Goal: Information Seeking & Learning: Learn about a topic

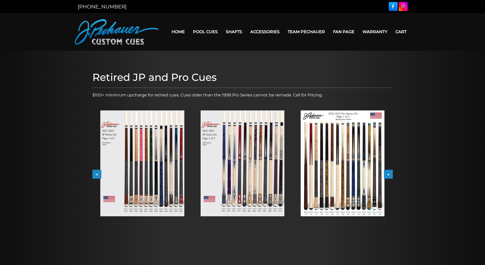
click at [98, 174] on button "<" at bounding box center [96, 174] width 9 height 9
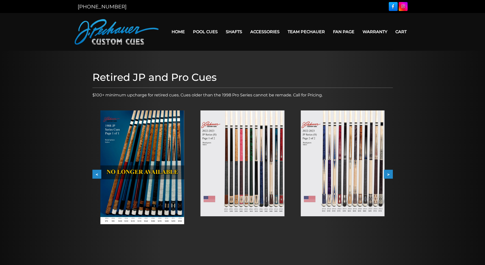
click at [130, 195] on img at bounding box center [142, 167] width 84 height 114
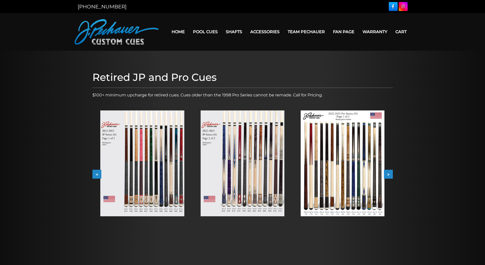
click at [95, 173] on button "<" at bounding box center [96, 174] width 9 height 9
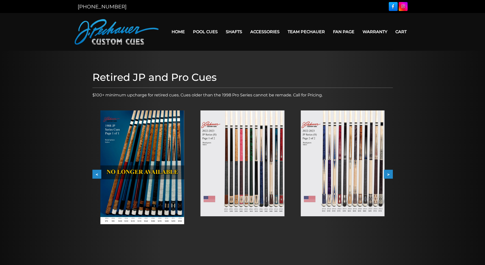
click at [95, 173] on button "<" at bounding box center [96, 174] width 9 height 9
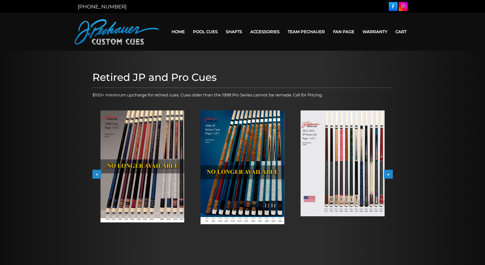
click at [99, 173] on button "<" at bounding box center [96, 174] width 9 height 9
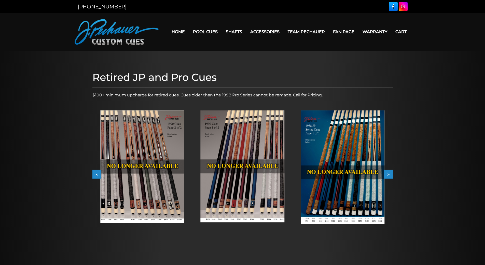
click at [271, 184] on img at bounding box center [243, 166] width 84 height 112
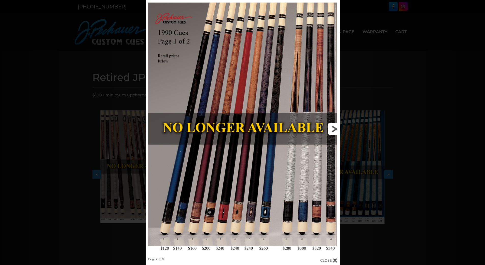
click at [332, 130] on link at bounding box center [296, 128] width 87 height 257
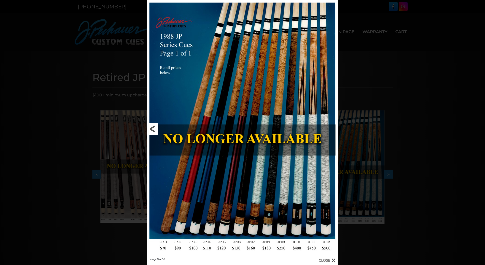
click at [156, 131] on link at bounding box center [190, 128] width 86 height 257
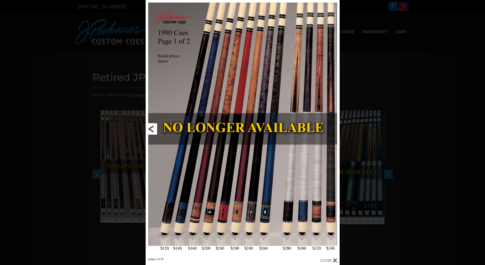
click at [151, 128] on link at bounding box center [189, 128] width 87 height 257
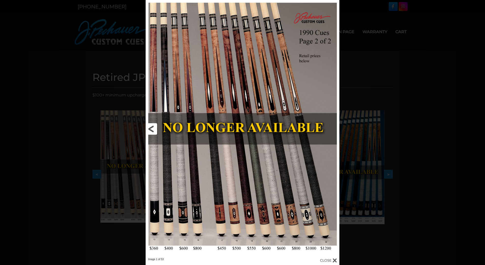
click at [151, 127] on link at bounding box center [189, 128] width 87 height 257
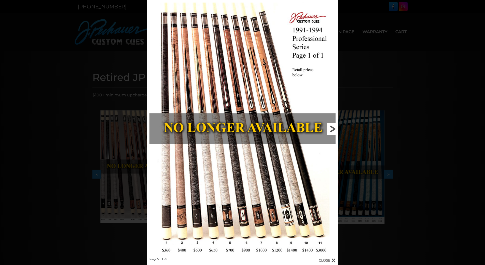
click at [328, 128] on link at bounding box center [295, 128] width 86 height 257
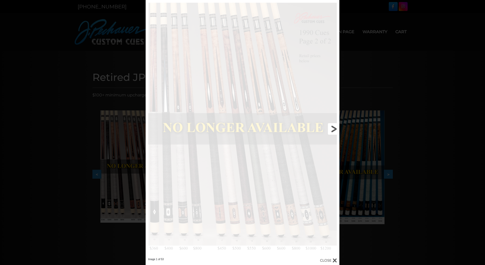
click at [335, 127] on link at bounding box center [296, 128] width 87 height 257
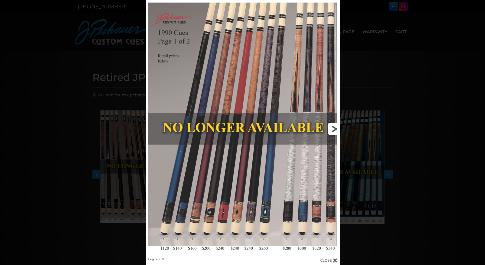
click at [335, 127] on link at bounding box center [296, 128] width 87 height 257
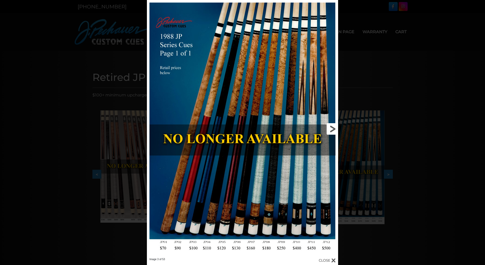
click at [335, 127] on link at bounding box center [295, 128] width 86 height 257
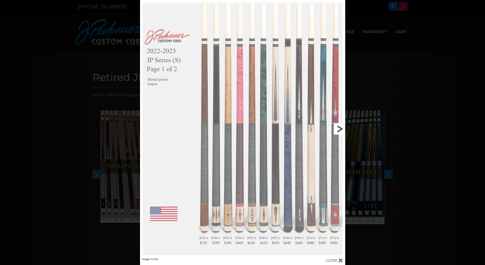
click at [335, 127] on link at bounding box center [299, 128] width 92 height 257
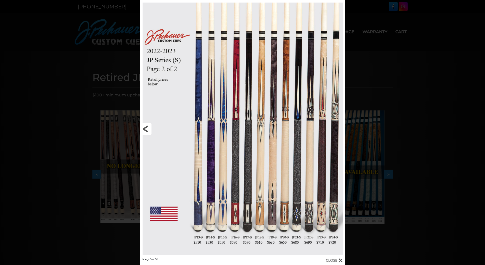
click at [150, 130] on link at bounding box center [186, 128] width 92 height 257
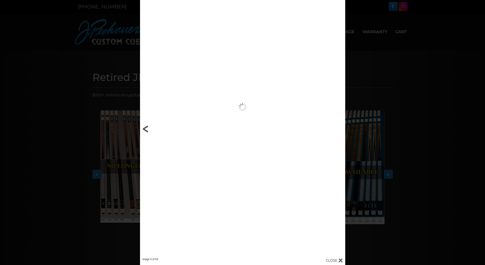
click at [148, 129] on link at bounding box center [186, 128] width 92 height 257
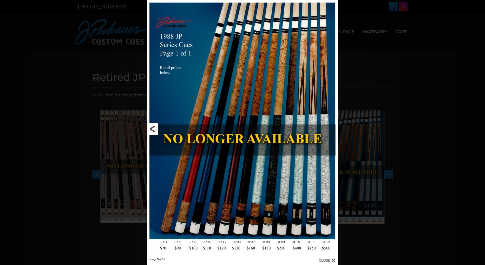
click at [153, 129] on link at bounding box center [190, 128] width 86 height 257
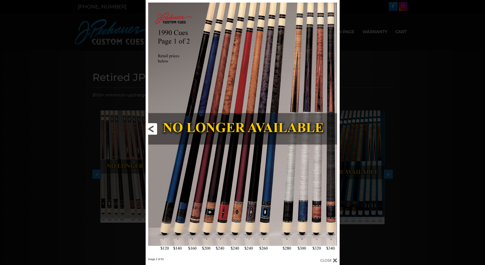
click at [152, 129] on link at bounding box center [189, 128] width 87 height 257
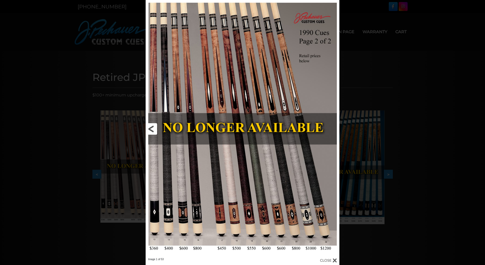
click at [152, 129] on link at bounding box center [189, 128] width 87 height 257
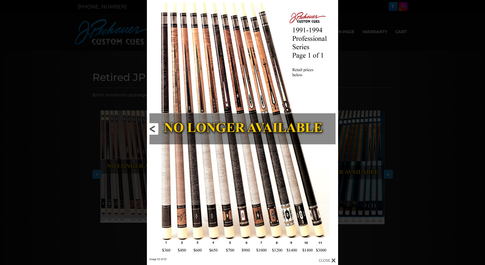
click at [152, 129] on link at bounding box center [190, 128] width 86 height 257
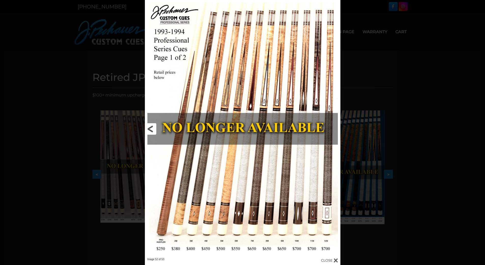
click at [152, 129] on link at bounding box center [189, 128] width 88 height 257
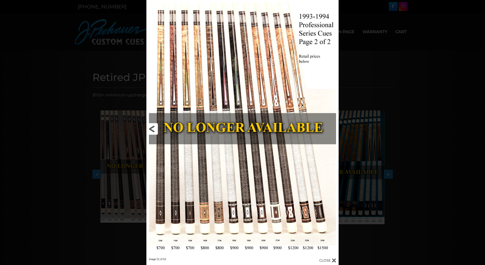
click at [153, 127] on link at bounding box center [190, 128] width 87 height 257
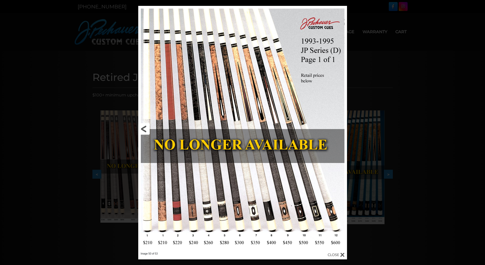
click at [153, 127] on link at bounding box center [185, 129] width 94 height 246
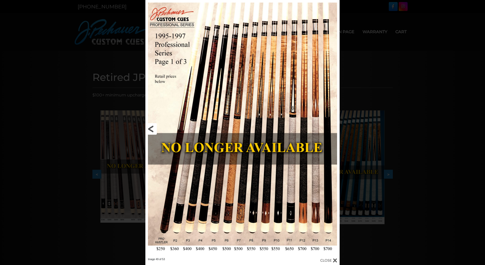
click at [152, 129] on link at bounding box center [188, 128] width 87 height 257
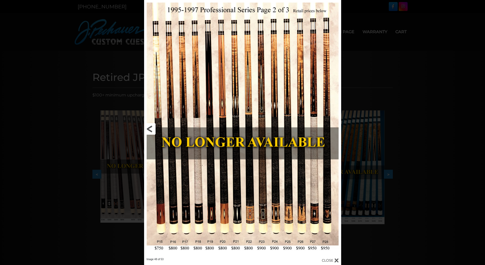
click at [152, 129] on link at bounding box center [188, 128] width 89 height 257
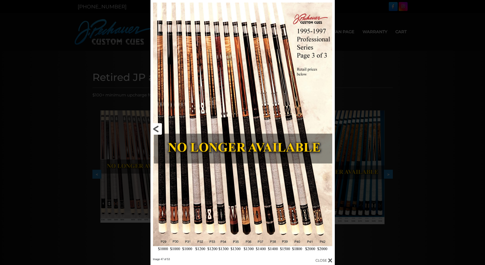
click at [157, 128] on link at bounding box center [192, 128] width 83 height 257
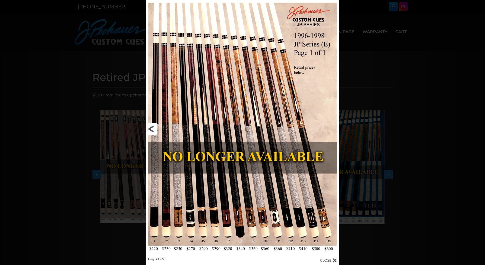
drag, startPoint x: 155, startPoint y: 128, endPoint x: 166, endPoint y: 127, distance: 10.6
click at [155, 128] on link at bounding box center [189, 128] width 87 height 257
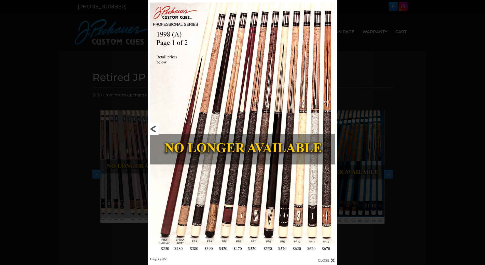
click at [154, 131] on link at bounding box center [190, 128] width 85 height 257
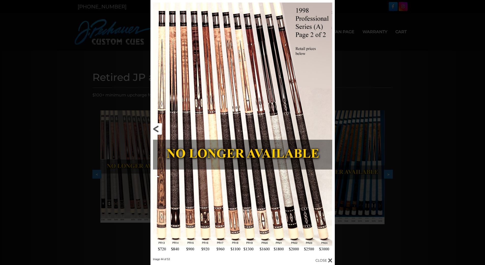
click at [160, 127] on link at bounding box center [192, 128] width 83 height 257
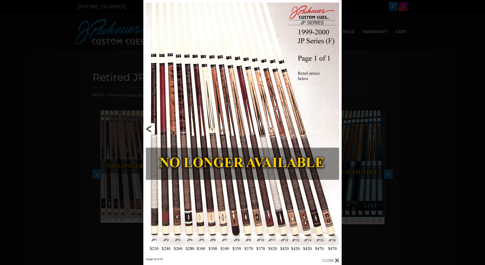
click at [152, 129] on link at bounding box center [187, 128] width 89 height 257
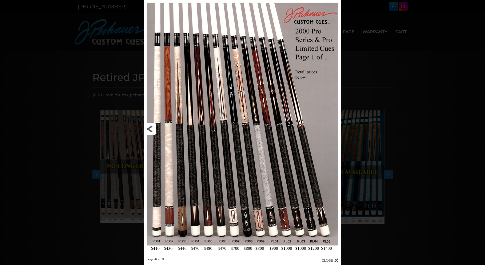
click at [145, 126] on link at bounding box center [188, 128] width 88 height 257
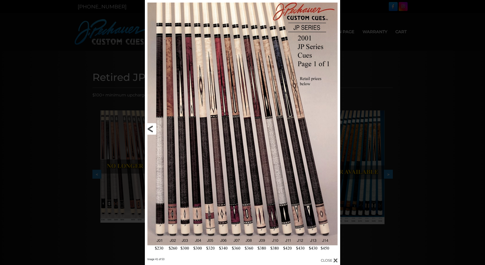
click at [151, 129] on link at bounding box center [189, 128] width 88 height 257
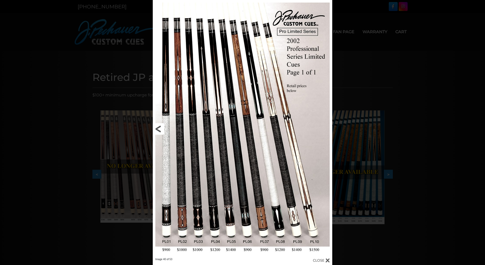
click at [158, 126] on link at bounding box center [193, 128] width 81 height 257
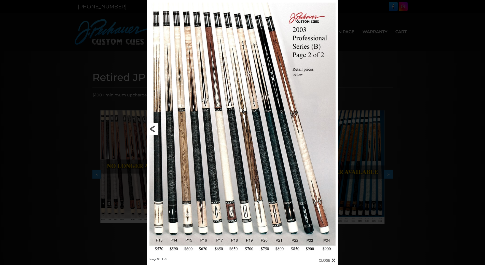
click at [158, 126] on link at bounding box center [190, 128] width 86 height 257
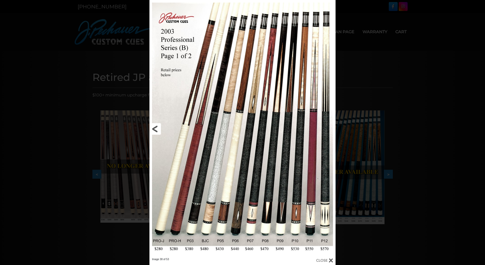
click at [158, 126] on link at bounding box center [192, 128] width 84 height 257
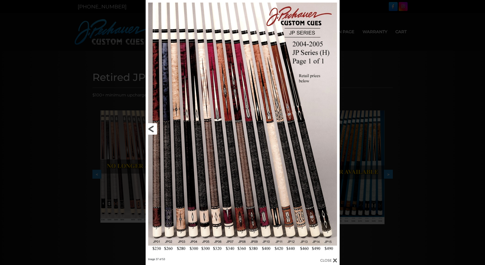
click at [150, 128] on link at bounding box center [189, 128] width 87 height 257
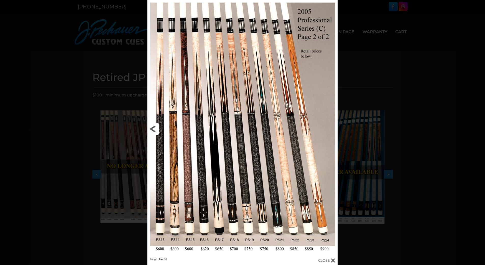
click at [155, 128] on link at bounding box center [191, 128] width 86 height 257
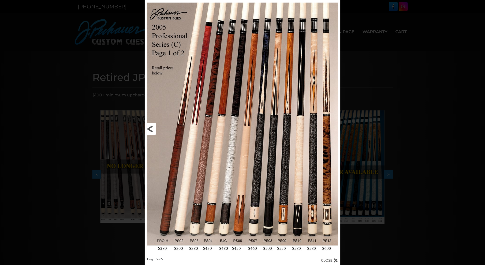
click at [158, 126] on link at bounding box center [189, 128] width 88 height 257
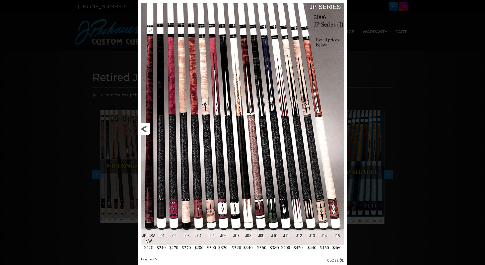
click at [145, 128] on link at bounding box center [186, 128] width 94 height 257
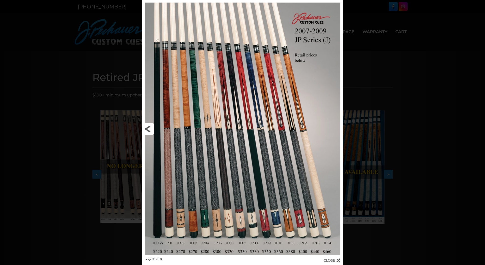
click at [145, 128] on link at bounding box center [187, 128] width 90 height 257
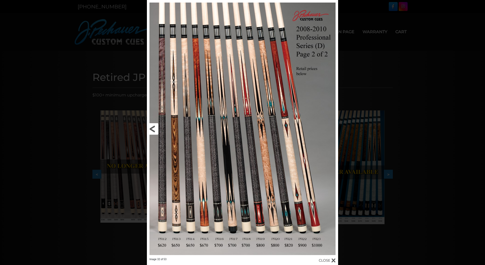
click at [152, 128] on link at bounding box center [190, 128] width 86 height 257
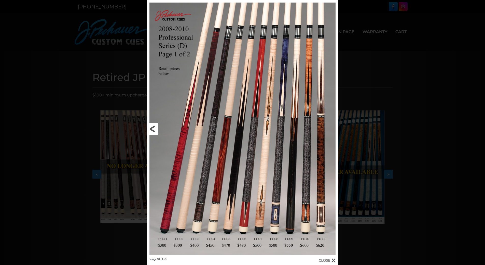
click at [152, 125] on link at bounding box center [190, 128] width 86 height 257
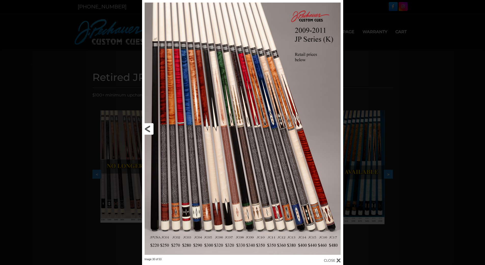
click at [150, 128] on link at bounding box center [187, 128] width 91 height 257
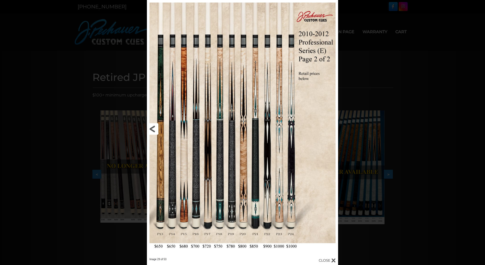
click at [153, 127] on link at bounding box center [190, 128] width 86 height 257
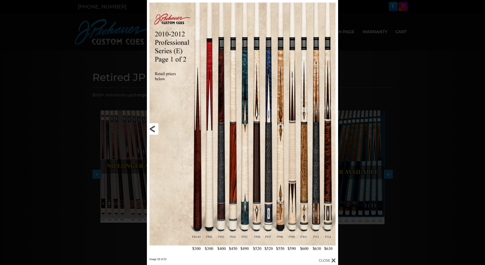
click at [155, 128] on link at bounding box center [190, 128] width 86 height 257
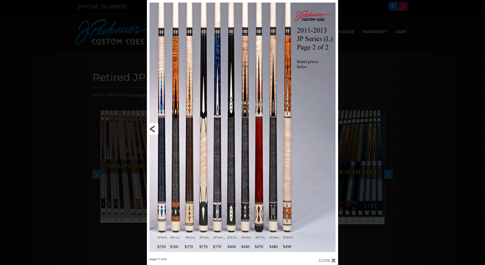
click at [155, 128] on link at bounding box center [190, 128] width 86 height 257
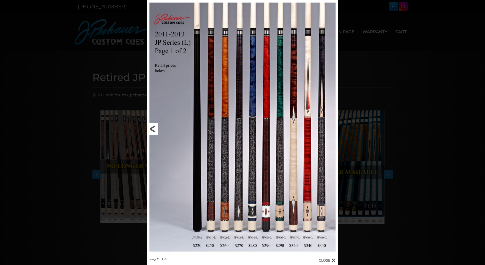
click at [155, 128] on link at bounding box center [190, 128] width 86 height 257
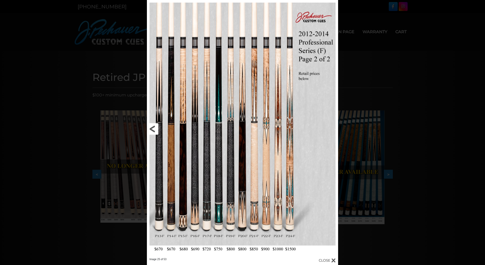
click at [155, 128] on link at bounding box center [190, 128] width 86 height 257
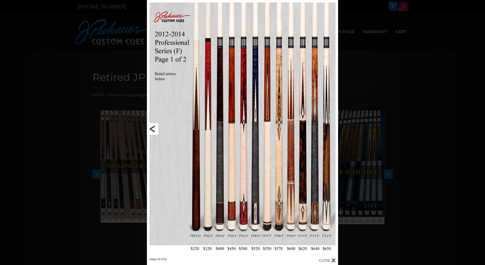
click at [154, 128] on link at bounding box center [190, 128] width 86 height 257
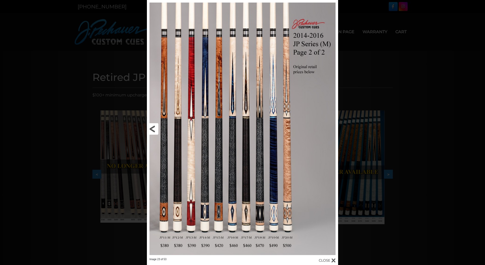
click at [156, 127] on link at bounding box center [190, 128] width 86 height 257
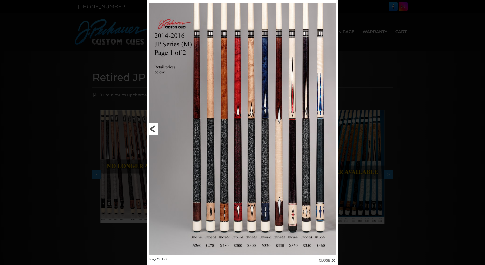
click at [149, 124] on link at bounding box center [190, 128] width 86 height 257
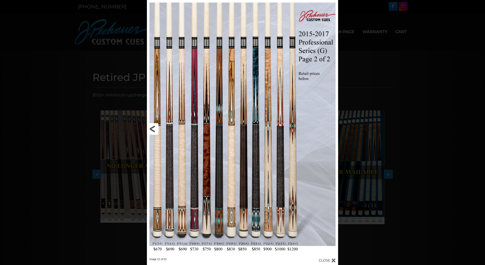
click at [152, 127] on link at bounding box center [190, 128] width 86 height 257
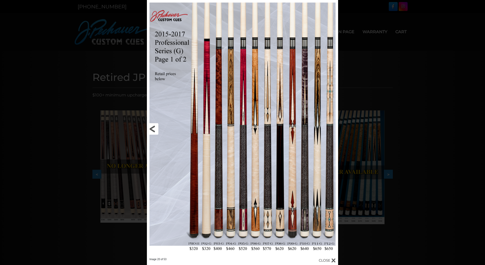
click at [153, 127] on link at bounding box center [190, 128] width 86 height 257
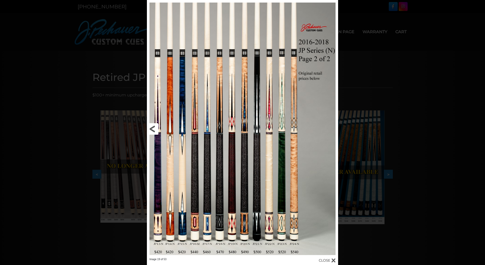
click at [154, 127] on link at bounding box center [190, 128] width 86 height 257
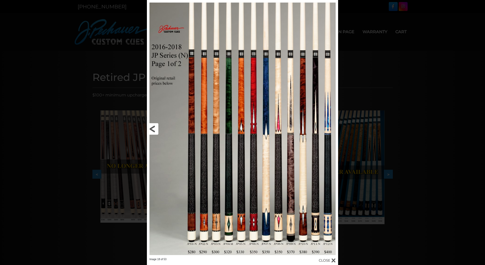
click at [154, 127] on link at bounding box center [190, 128] width 86 height 257
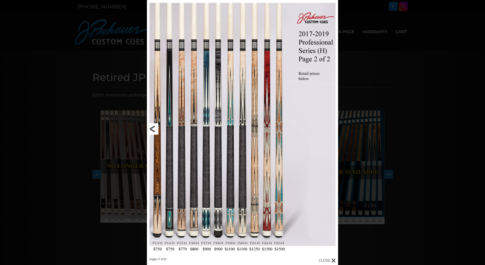
click at [154, 127] on link at bounding box center [190, 128] width 86 height 257
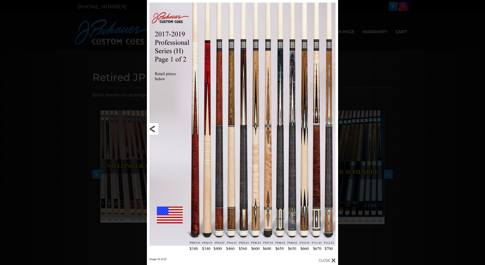
click at [148, 123] on link at bounding box center [190, 128] width 86 height 257
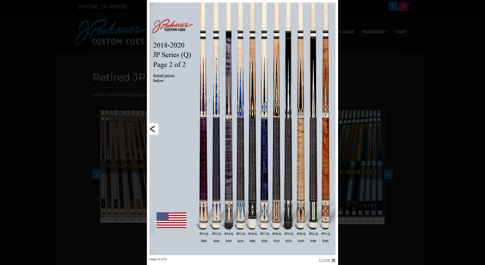
click at [152, 125] on link at bounding box center [190, 128] width 86 height 257
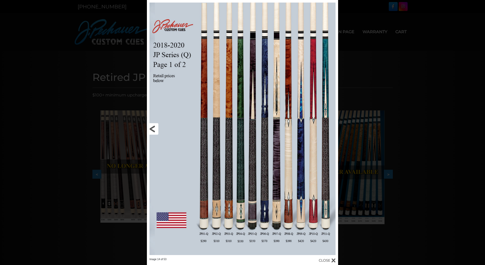
click at [151, 126] on link at bounding box center [190, 128] width 86 height 257
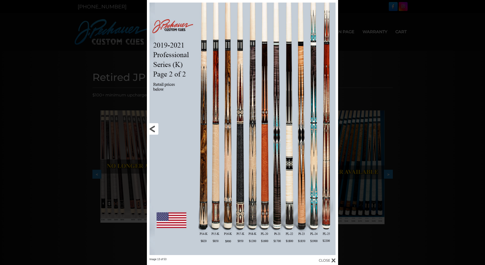
click at [151, 126] on link at bounding box center [190, 128] width 86 height 257
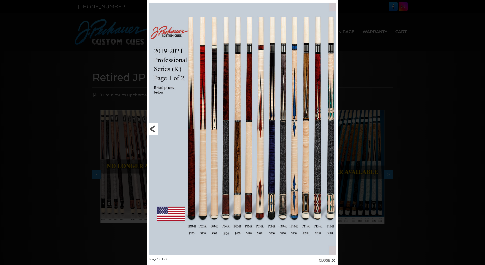
click at [151, 126] on link at bounding box center [190, 128] width 86 height 257
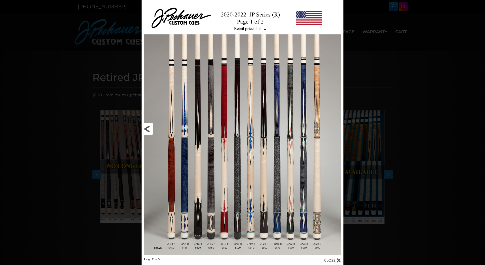
click at [151, 126] on link at bounding box center [187, 128] width 91 height 257
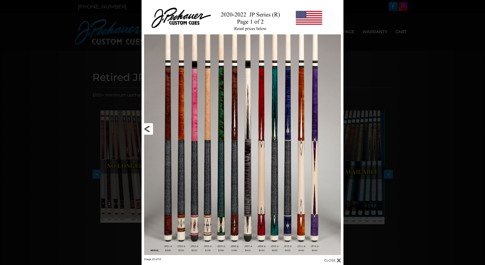
click at [151, 126] on link at bounding box center [187, 128] width 91 height 257
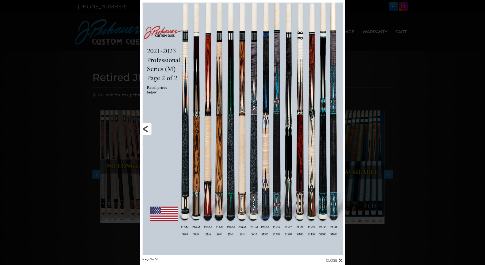
click at [147, 126] on link at bounding box center [186, 128] width 92 height 257
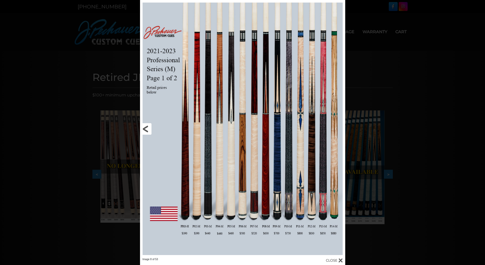
click at [147, 126] on link at bounding box center [186, 128] width 92 height 257
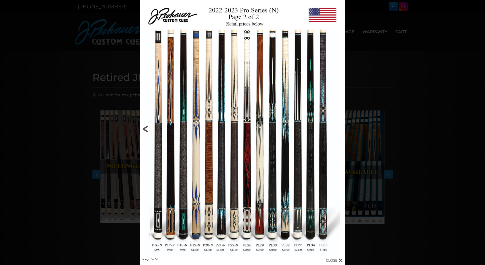
click at [147, 126] on link at bounding box center [186, 128] width 92 height 257
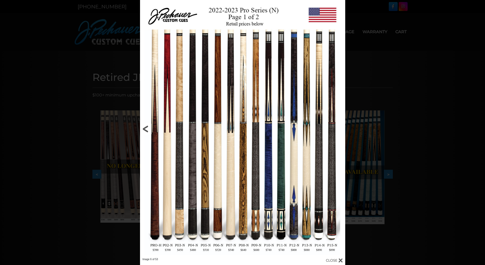
click at [147, 126] on link at bounding box center [186, 128] width 92 height 257
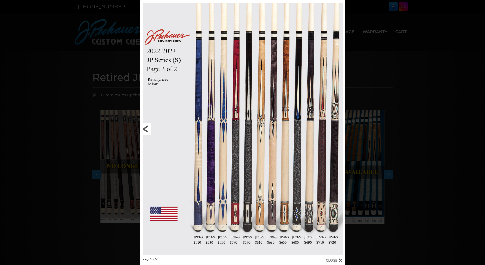
click at [147, 126] on link at bounding box center [186, 128] width 92 height 257
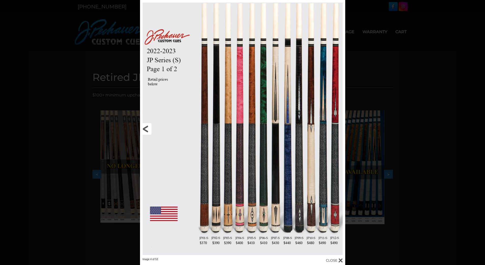
click at [147, 126] on link at bounding box center [186, 128] width 92 height 257
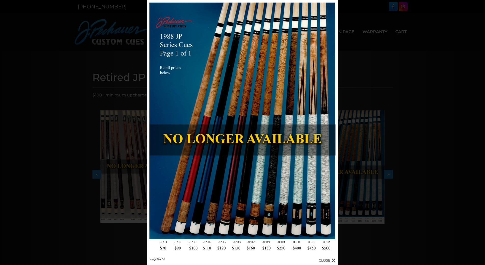
click at [19, 40] on div "Image 3 of 53" at bounding box center [242, 132] width 485 height 265
